Goal: Check status: Check status

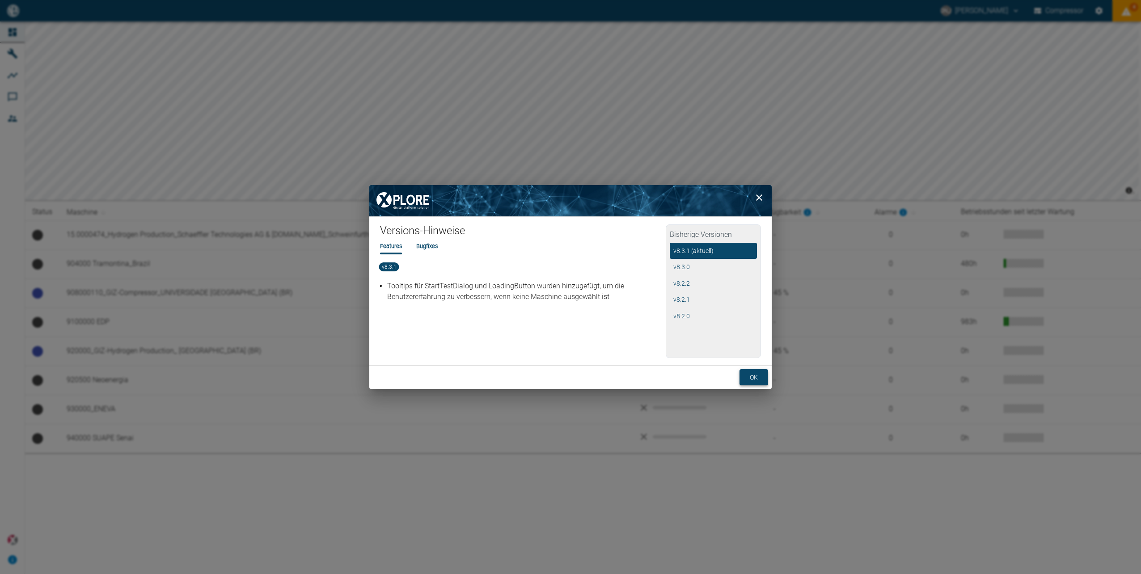
click at [752, 378] on button "ok" at bounding box center [754, 377] width 29 height 17
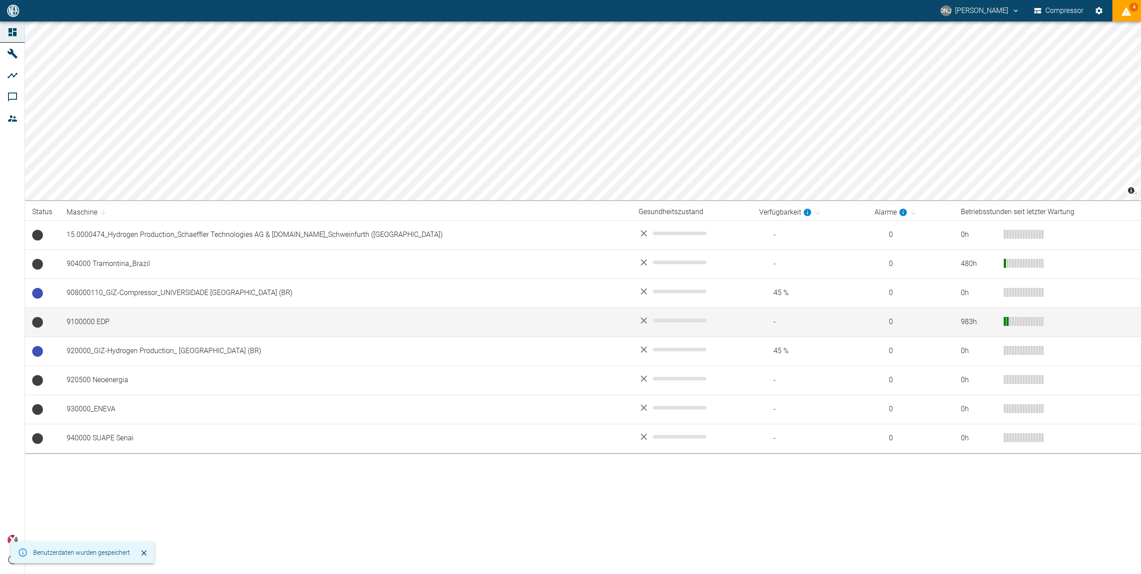
click at [87, 320] on td "9100000 EDP" at bounding box center [345, 322] width 572 height 29
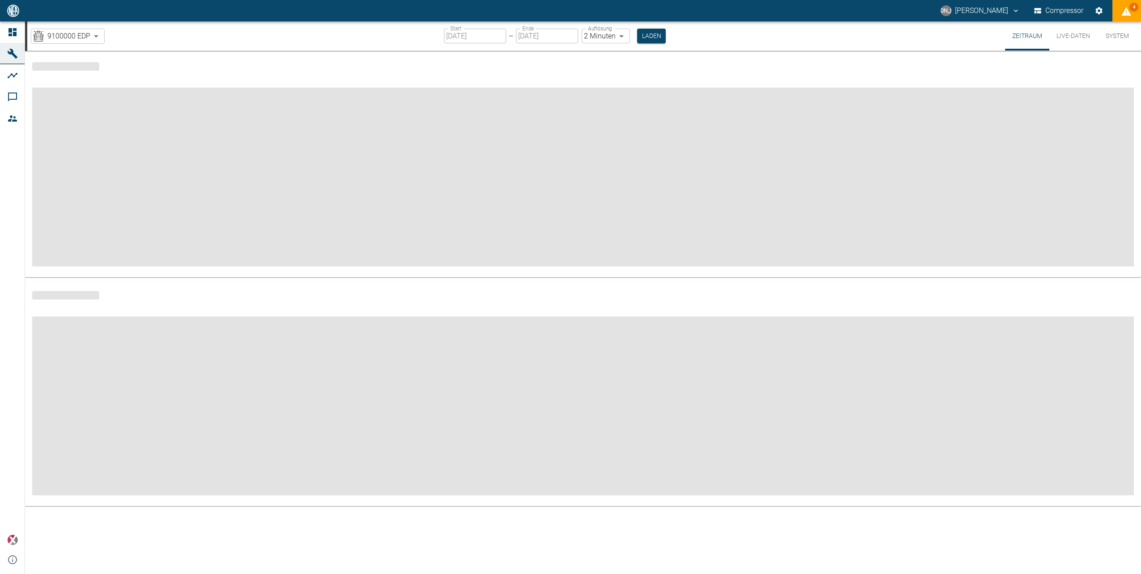
type input "2min"
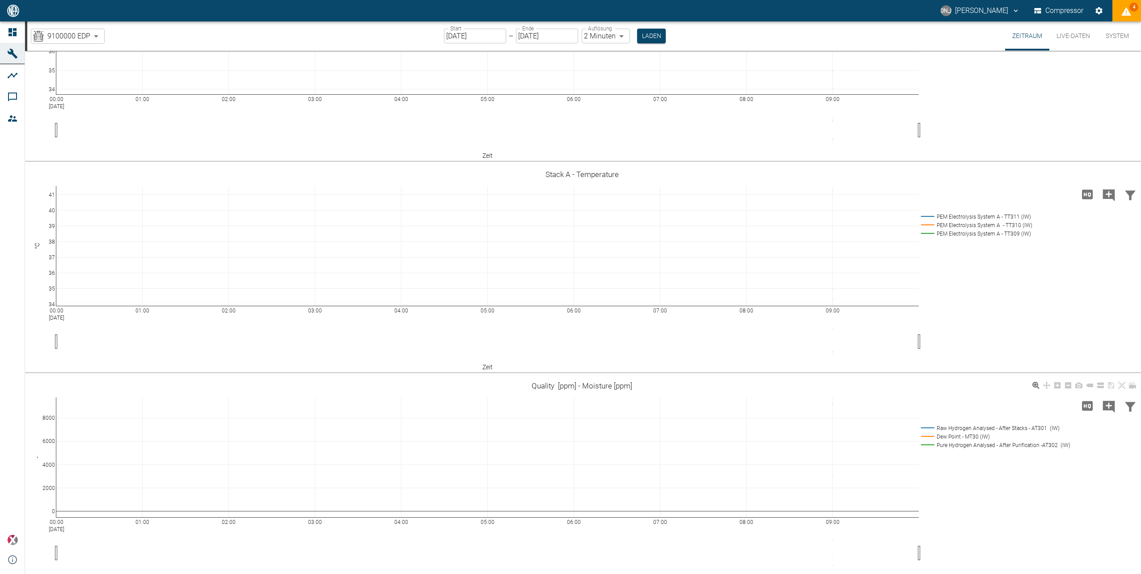
scroll to position [1240, 0]
